Goal: Task Accomplishment & Management: Manage account settings

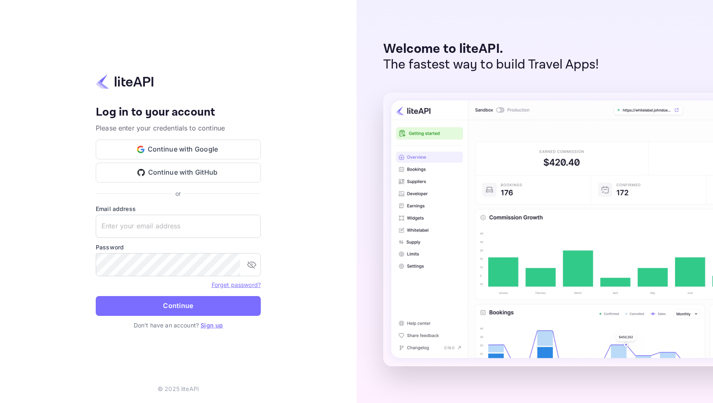
click at [197, 145] on button "Continue with Google" at bounding box center [178, 149] width 165 height 20
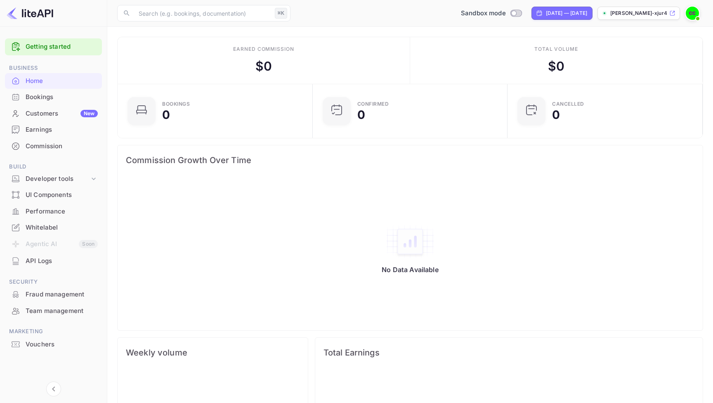
click at [696, 14] on span at bounding box center [697, 18] width 8 height 8
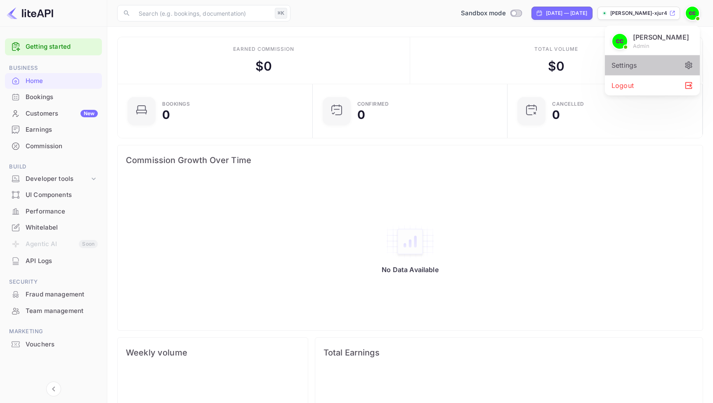
click at [649, 66] on div "Settings" at bounding box center [652, 65] width 95 height 20
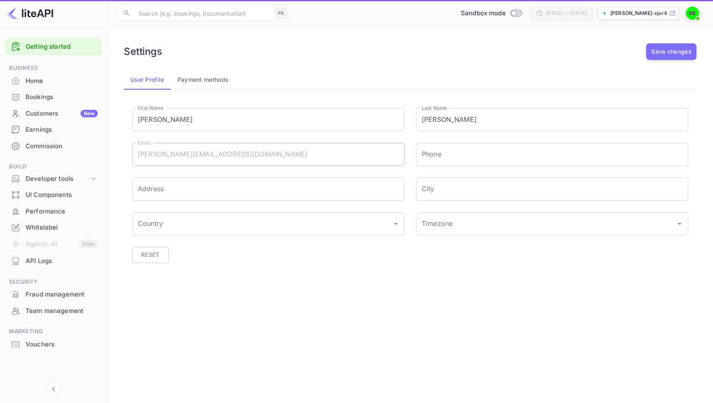
type input "(GMT+01:00) [GEOGRAPHIC_DATA]"
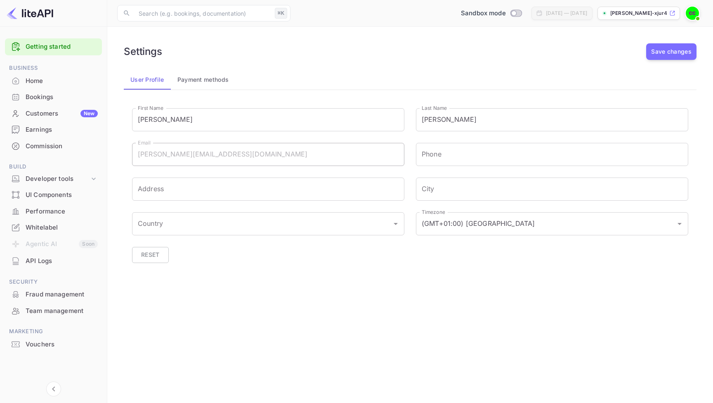
click at [41, 78] on div "Home" at bounding box center [62, 80] width 72 height 9
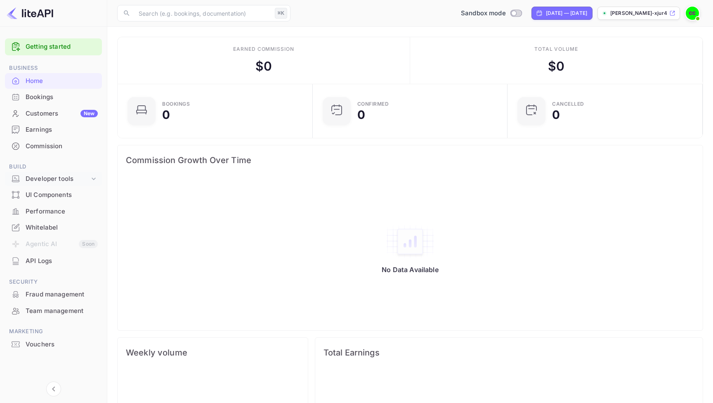
click at [63, 174] on div "Developer tools" at bounding box center [58, 178] width 64 height 9
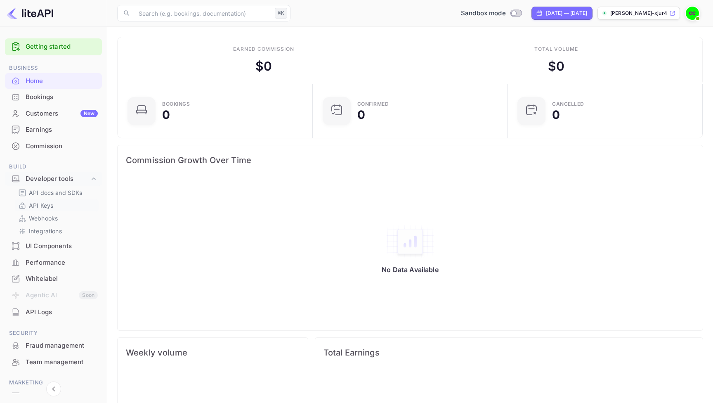
click at [64, 203] on link "API Keys" at bounding box center [56, 205] width 77 height 9
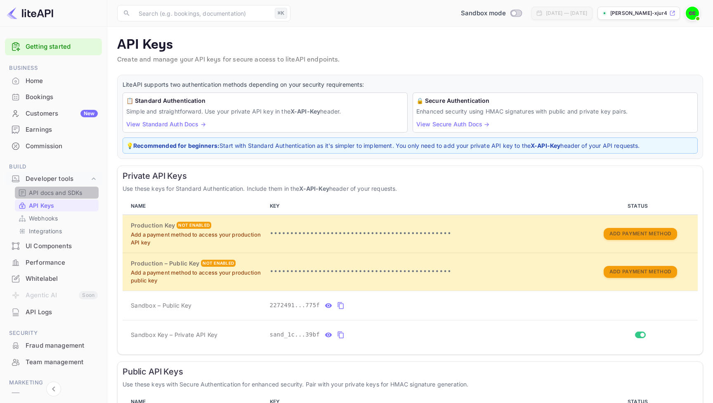
click at [63, 190] on p "API docs and SDKs" at bounding box center [56, 192] width 54 height 9
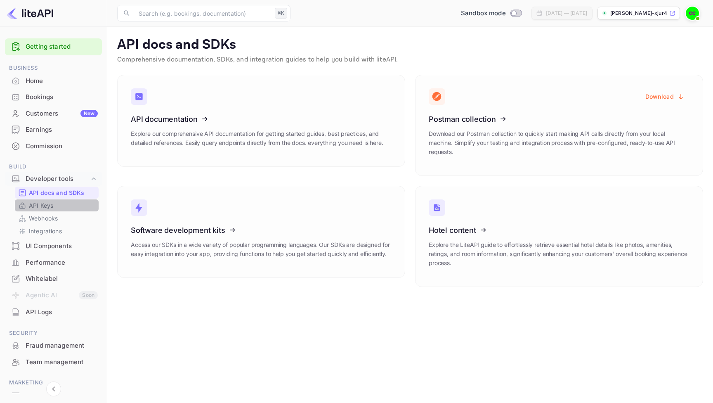
click at [73, 202] on link "API Keys" at bounding box center [56, 205] width 77 height 9
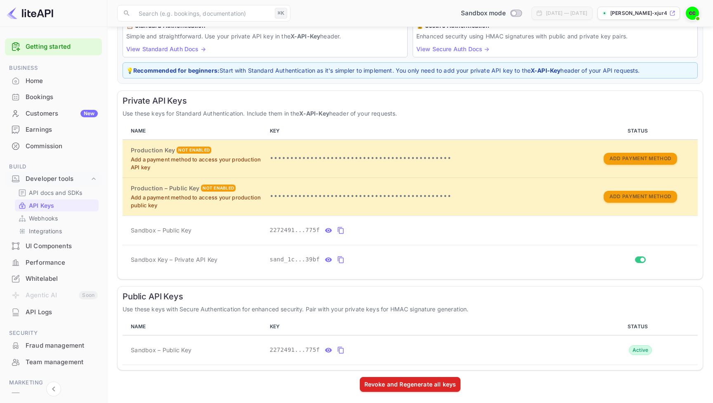
scroll to position [75, 0]
click at [342, 347] on icon "public api keys table" at bounding box center [340, 350] width 7 height 10
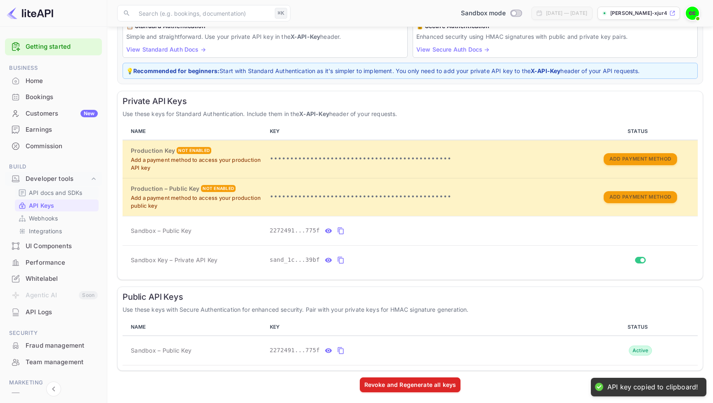
click at [61, 191] on p "API docs and SDKs" at bounding box center [56, 192] width 54 height 9
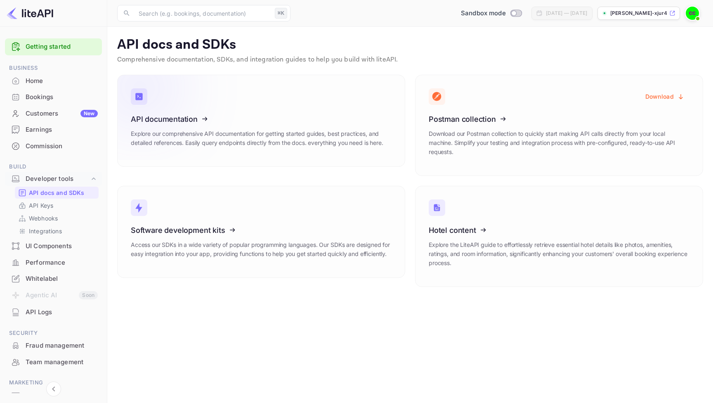
click at [229, 123] on icon at bounding box center [182, 117] width 128 height 85
click at [59, 204] on link "API Keys" at bounding box center [56, 205] width 77 height 9
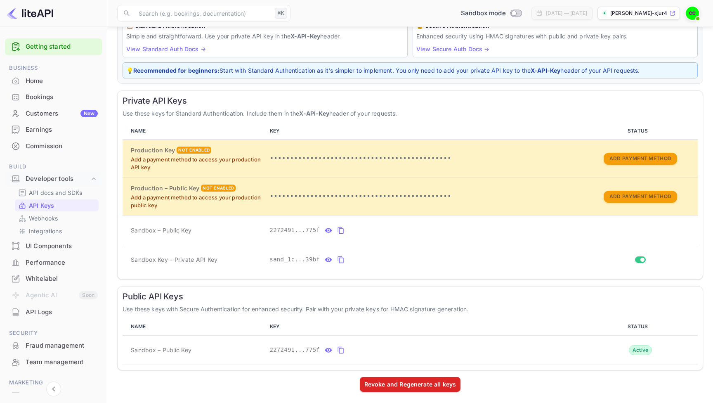
scroll to position [75, 0]
click at [339, 257] on icon "private api keys table" at bounding box center [340, 260] width 7 height 10
